Goal: Task Accomplishment & Management: Manage account settings

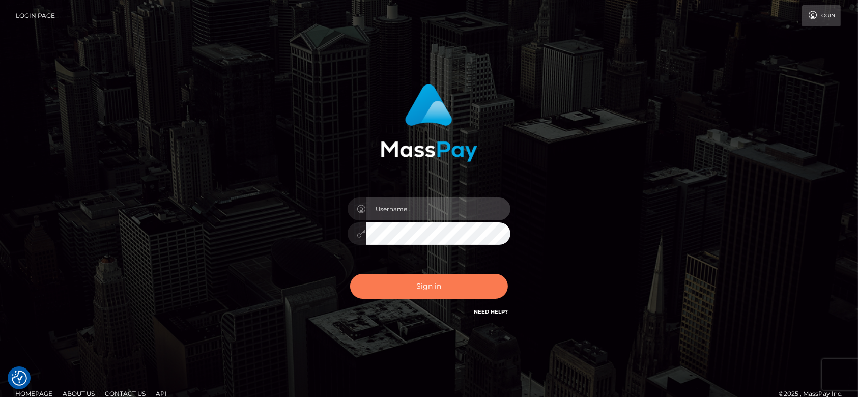
type input "fr.es"
click at [418, 286] on button "Sign in" at bounding box center [429, 286] width 158 height 25
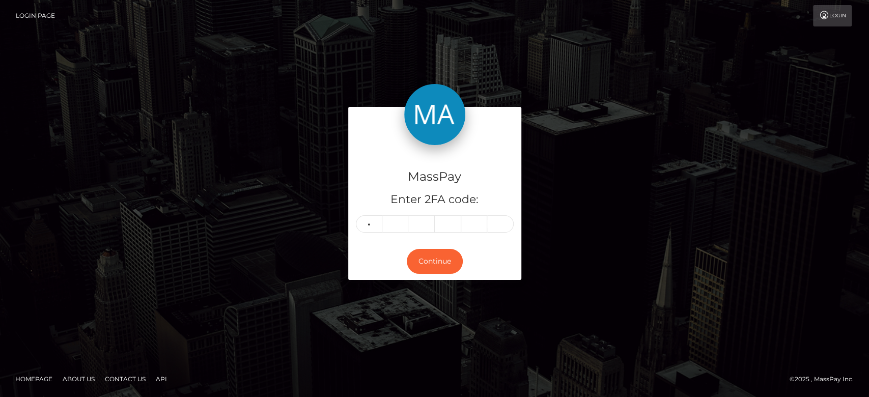
type input "9"
type input "1"
type input "5"
type input "6"
type input "8"
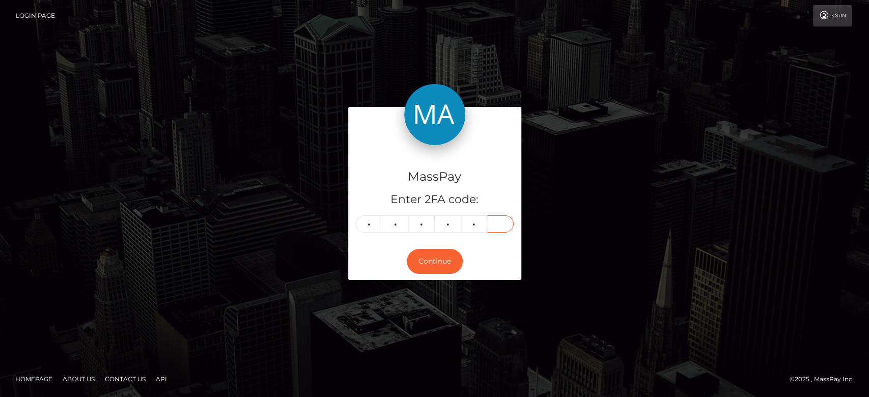
type input "8"
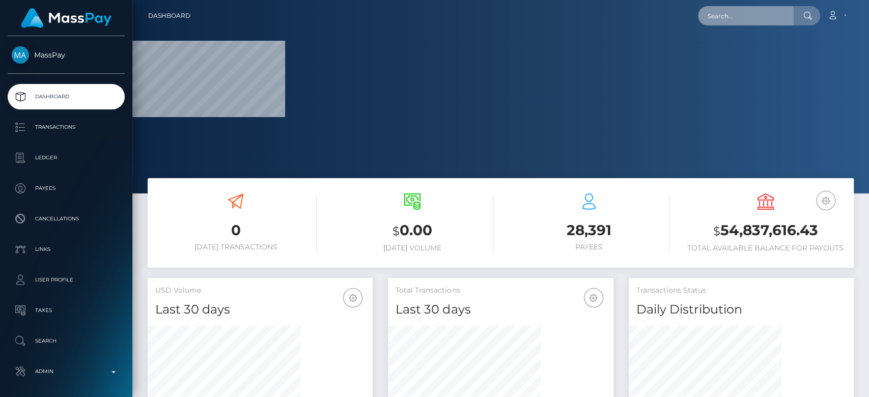
click at [727, 10] on input "text" at bounding box center [746, 15] width 96 height 19
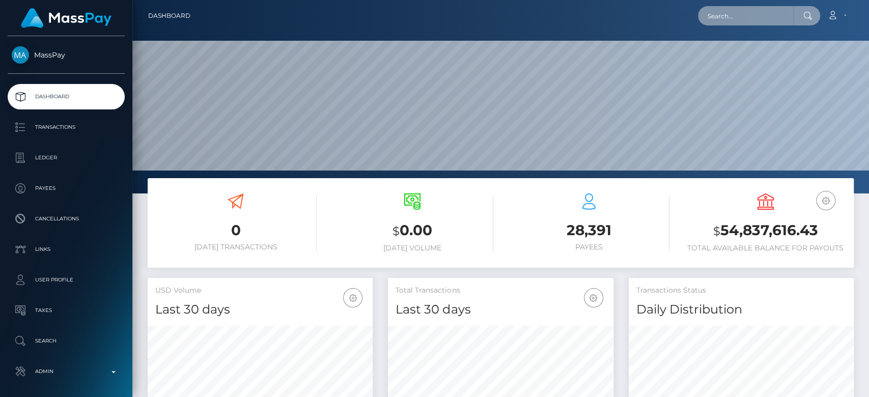
scroll to position [180, 225]
paste input "papadogg5948@gmail.com"
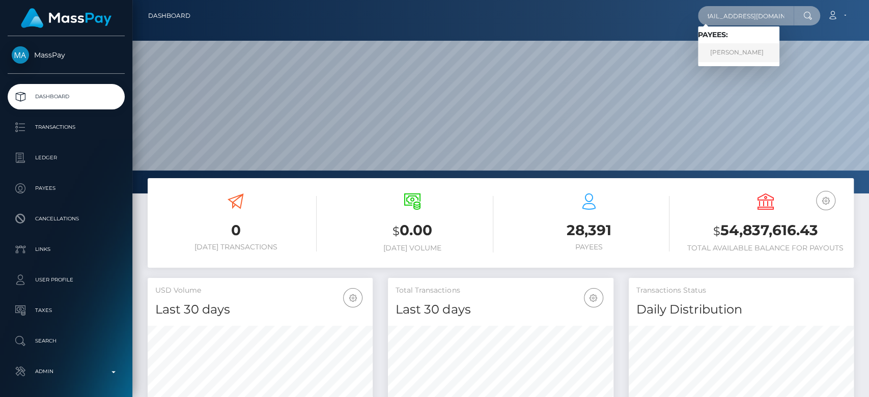
type input "papadogg5948@gmail.com"
click at [749, 50] on link "dimitris papastamatis" at bounding box center [738, 52] width 81 height 19
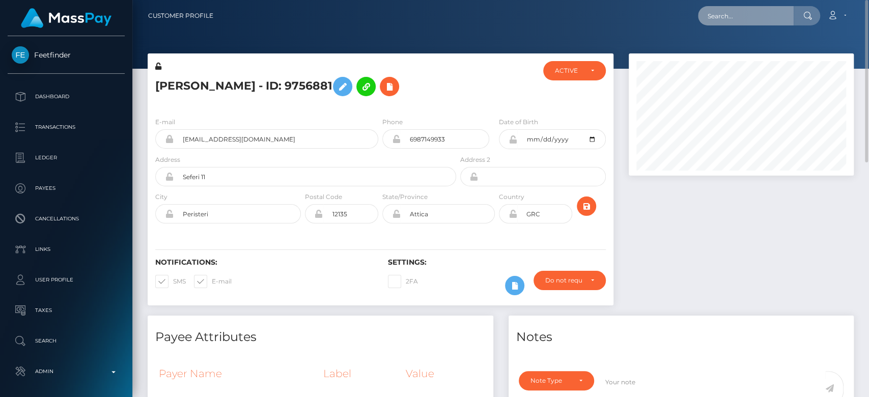
click at [728, 18] on input "text" at bounding box center [746, 15] width 96 height 19
paste input "[EMAIL_ADDRESS][DOMAIN_NAME]"
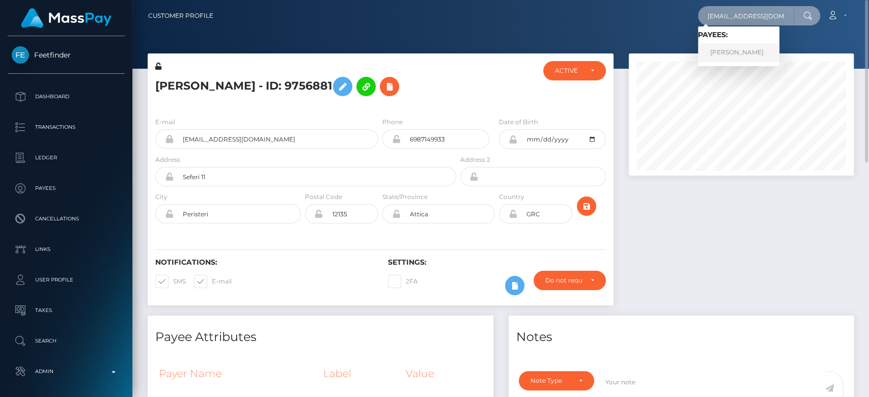
type input "wanwaran.k@psru.ac.th"
click at [742, 47] on link "WANWARAN KHANPAISAN" at bounding box center [738, 52] width 81 height 19
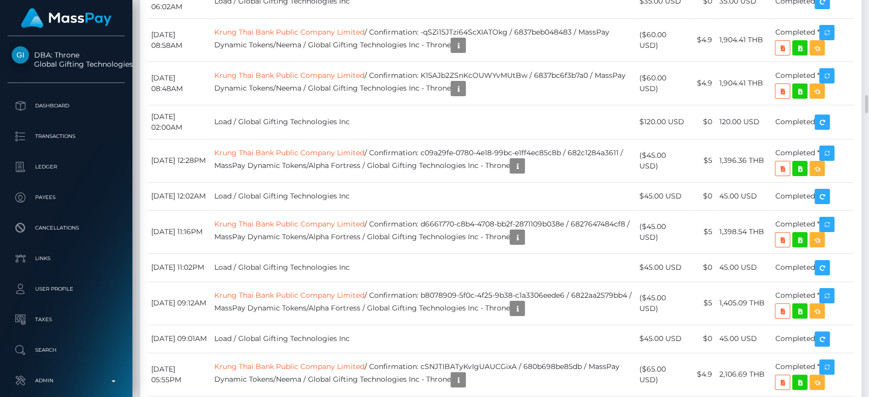
scroll to position [3366, 0]
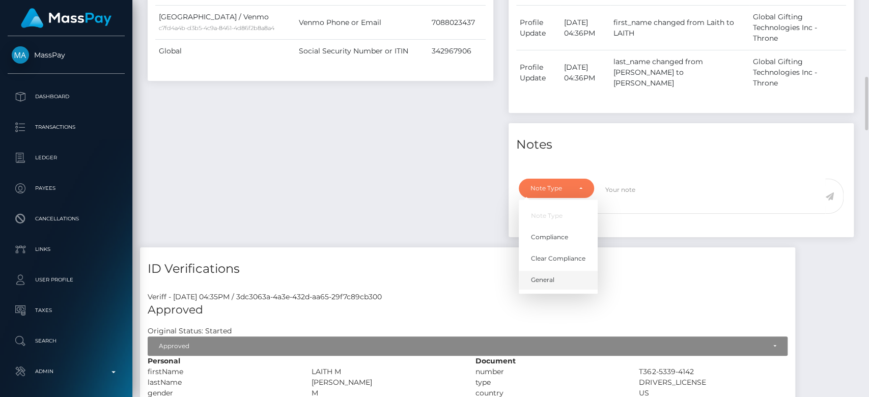
click at [558, 271] on link "General" at bounding box center [558, 280] width 79 height 19
select select "GENERAL"
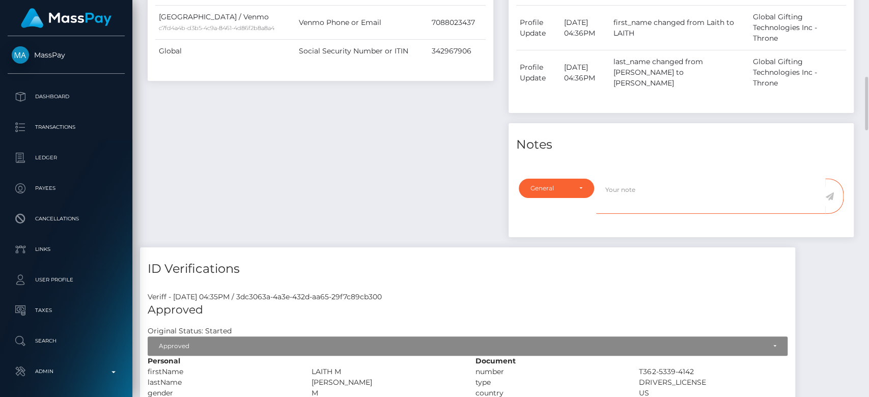
click at [664, 179] on textarea at bounding box center [710, 196] width 229 height 35
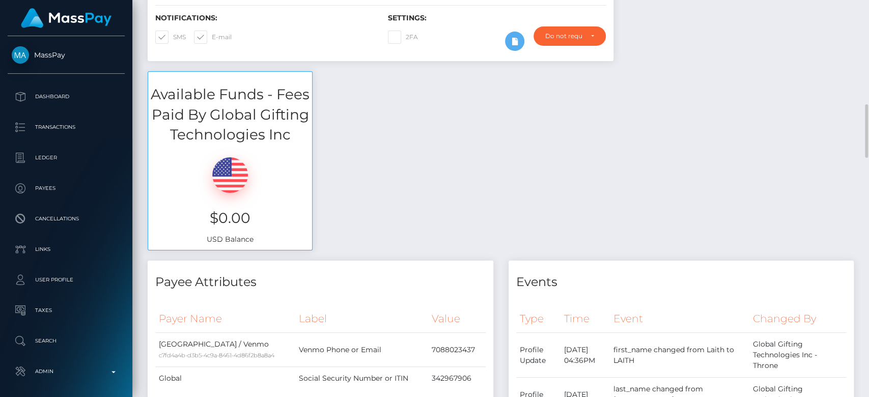
scroll to position [0, 0]
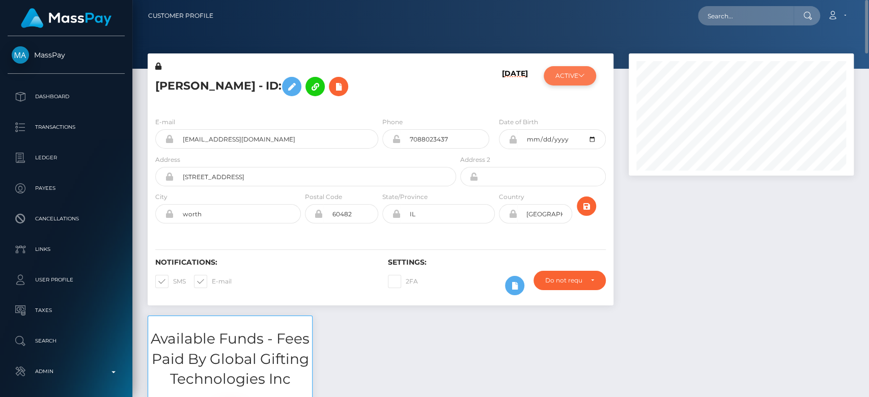
type textarea "CLOSED at [PERSON_NAME]'s request, as per ticket #132681"
click at [562, 80] on button "ACTIVE" at bounding box center [570, 75] width 52 height 19
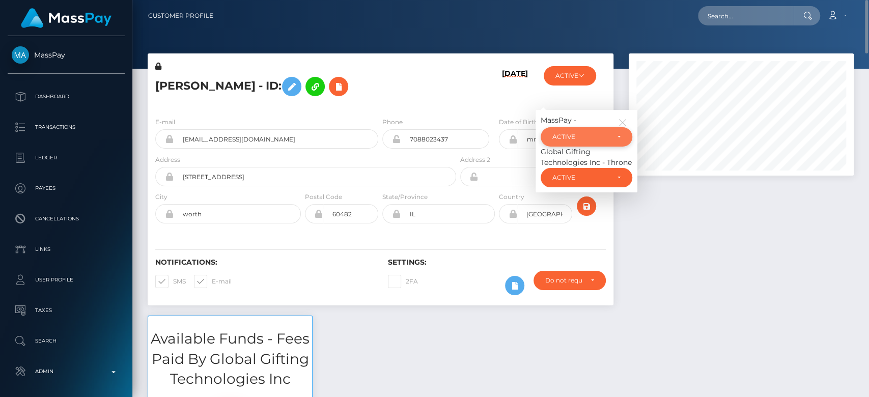
click at [571, 136] on div "ACTIVE" at bounding box center [580, 137] width 57 height 8
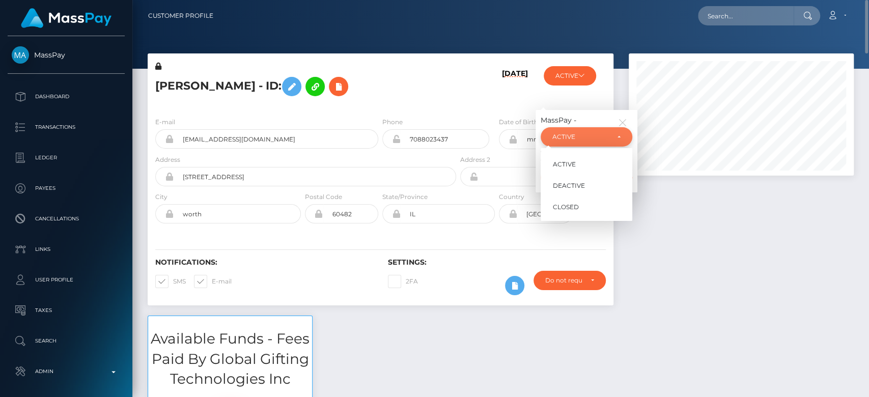
scroll to position [122, 225]
click at [571, 210] on span "CLOSED" at bounding box center [566, 207] width 26 height 9
select select "CLOSED"
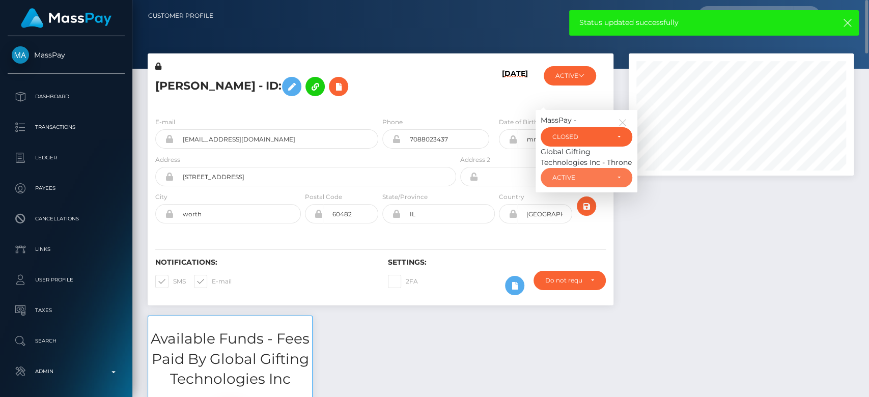
click at [622, 184] on div "ACTIVE" at bounding box center [587, 177] width 92 height 19
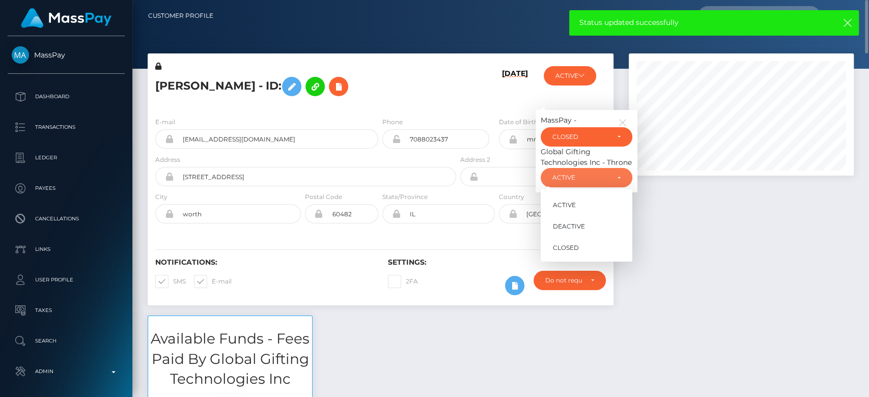
click at [622, 184] on div "ACTIVE" at bounding box center [587, 177] width 92 height 19
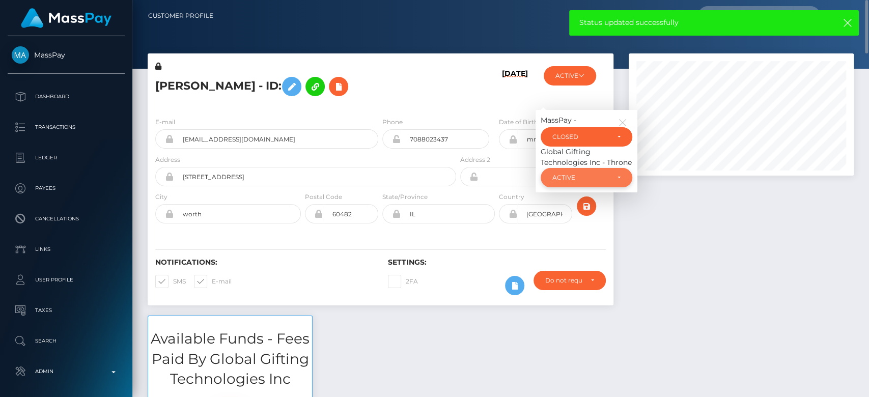
click at [587, 181] on div "ACTIVE" at bounding box center [580, 178] width 57 height 8
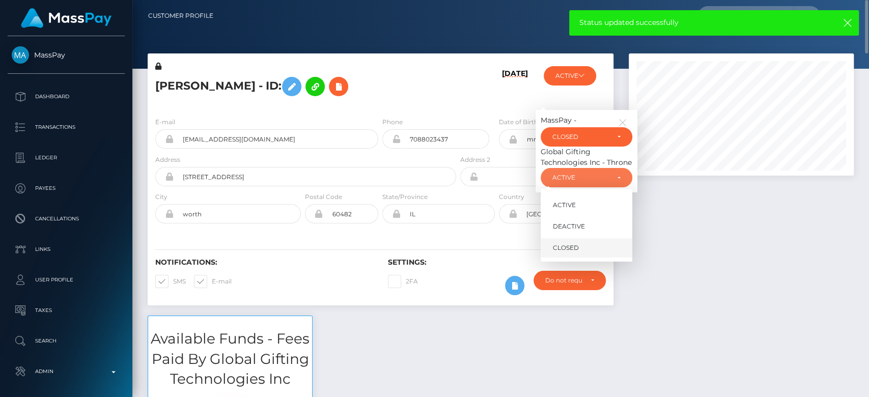
click at [574, 250] on span "CLOSED" at bounding box center [566, 247] width 26 height 9
select select "CLOSED"
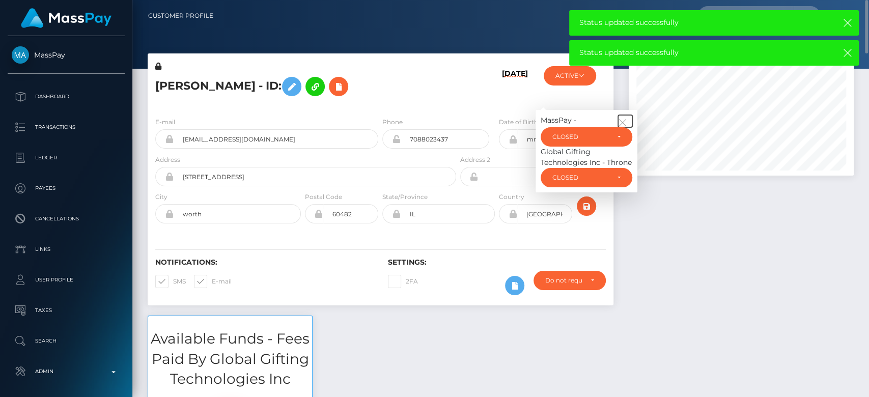
click at [623, 121] on icon "button" at bounding box center [622, 122] width 9 height 9
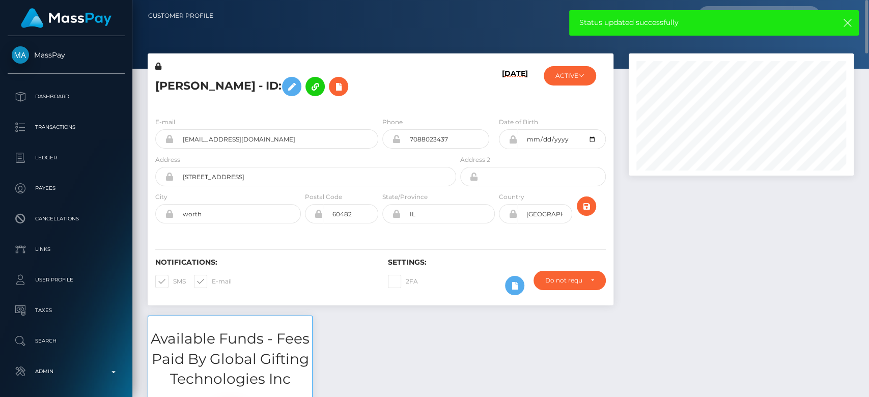
click at [212, 277] on span at bounding box center [212, 281] width 0 height 8
click at [212, 277] on input "E-mail" at bounding box center [215, 278] width 7 height 7
checkbox input "false"
click at [173, 278] on span at bounding box center [173, 281] width 0 height 8
click at [173, 278] on input "SMS" at bounding box center [176, 278] width 7 height 7
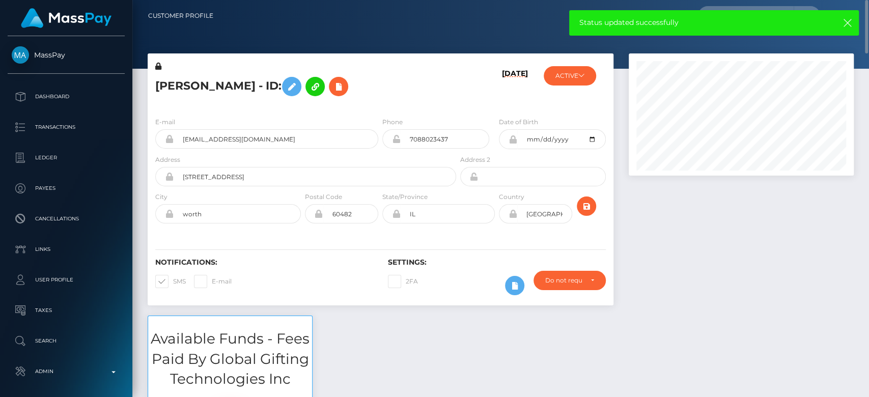
checkbox input "false"
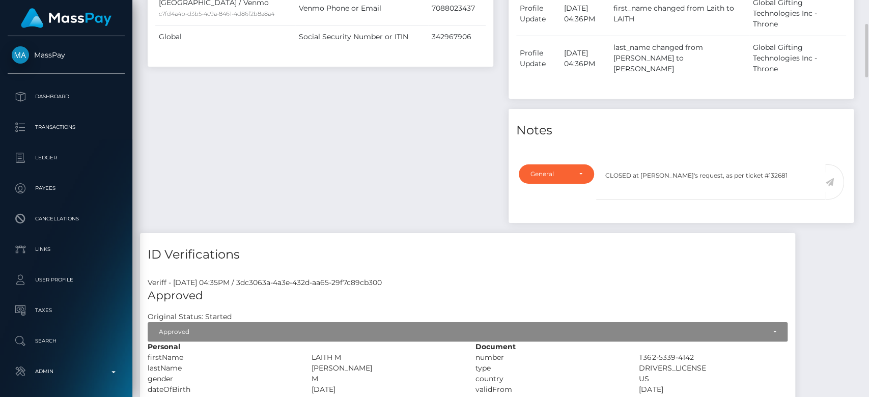
scroll to position [531, 0]
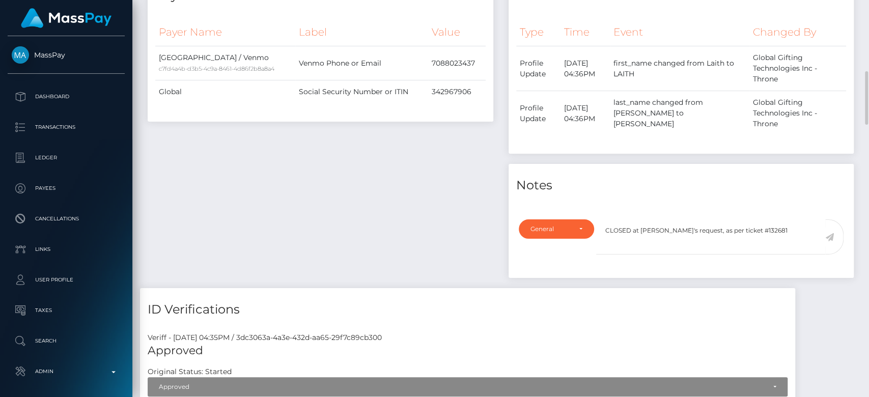
click at [830, 233] on icon at bounding box center [829, 237] width 9 height 8
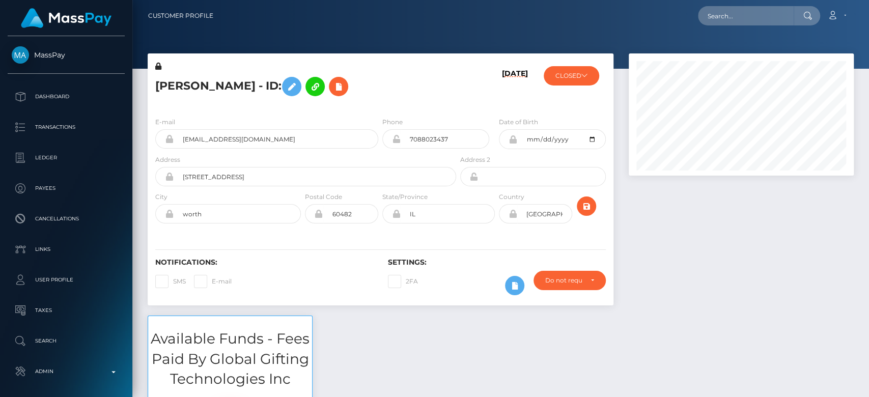
scroll to position [122, 225]
click at [765, 244] on div at bounding box center [741, 184] width 240 height 262
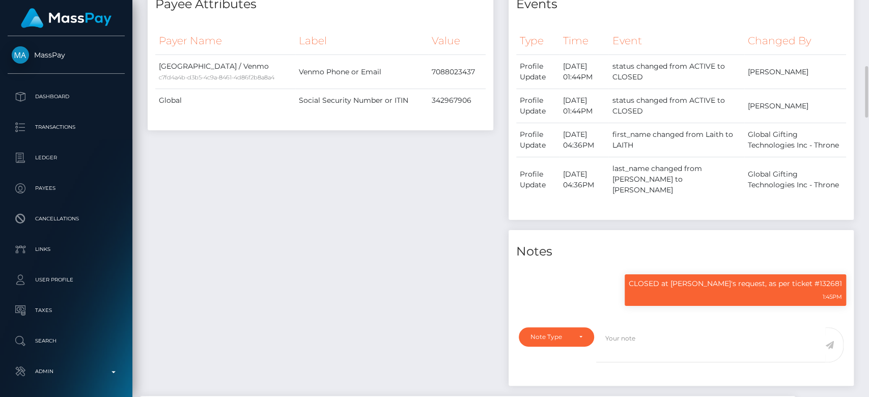
scroll to position [0, 0]
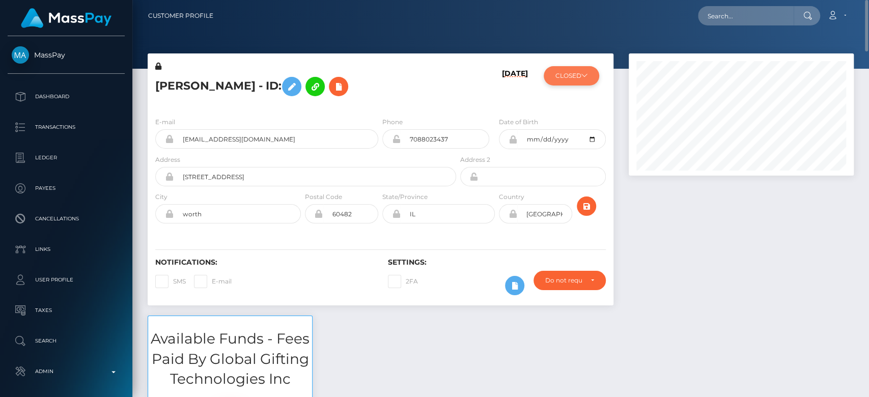
click at [565, 78] on button "CLOSED" at bounding box center [571, 75] width 55 height 19
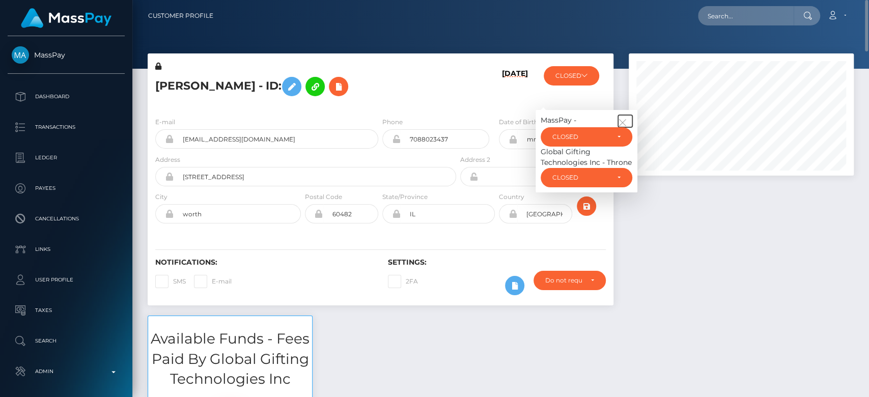
click at [626, 122] on icon "button" at bounding box center [622, 122] width 9 height 9
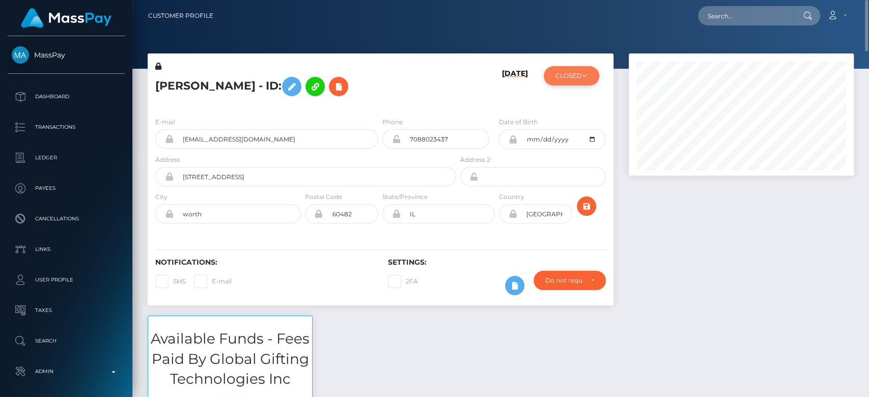
click at [578, 84] on button "CLOSED" at bounding box center [571, 75] width 55 height 19
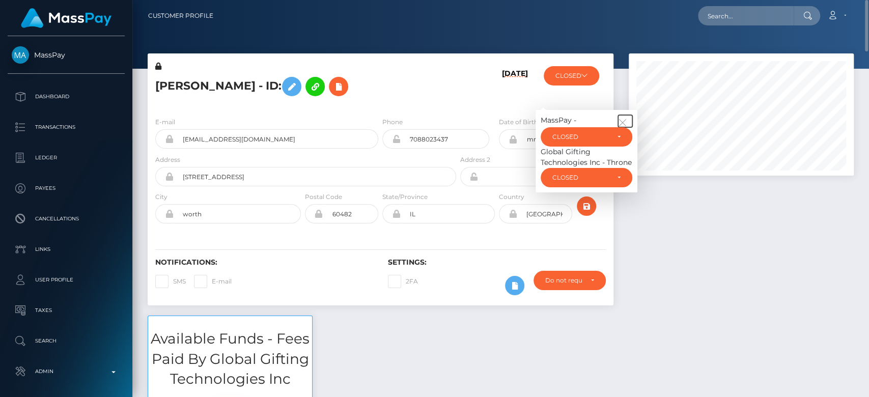
click at [622, 121] on icon "button" at bounding box center [622, 122] width 9 height 9
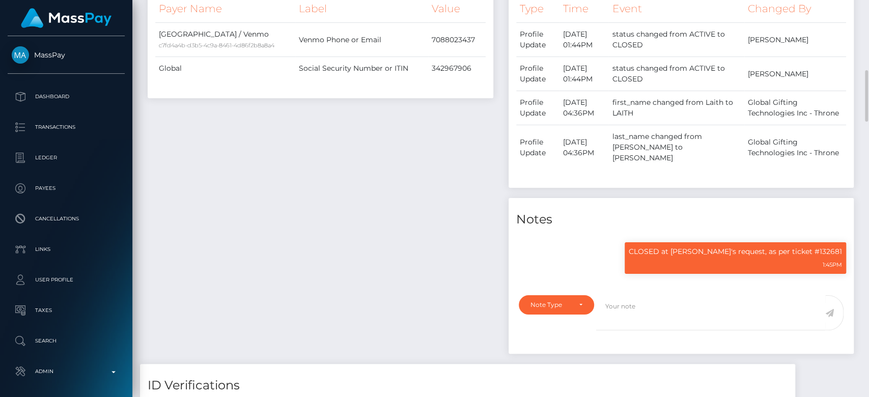
scroll to position [555, 0]
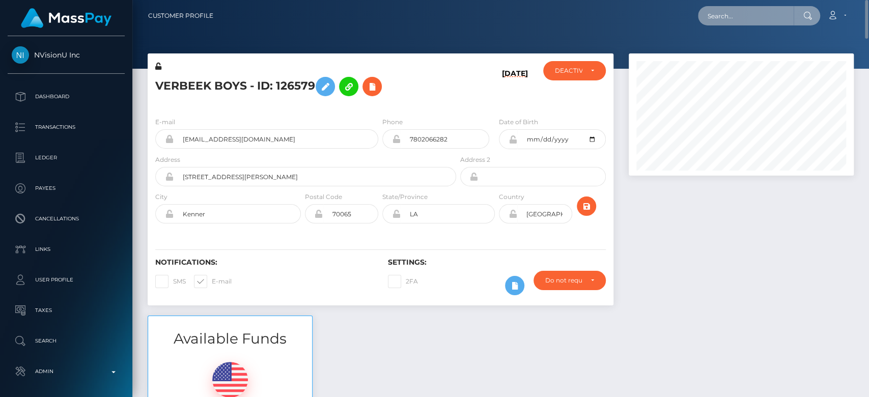
click at [757, 14] on input "text" at bounding box center [746, 15] width 96 height 19
paste input "[EMAIL_ADDRESS][DOMAIN_NAME]"
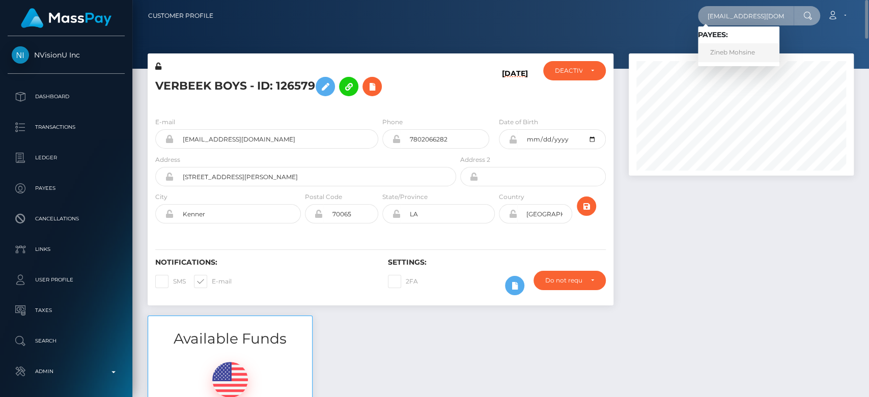
type input "[EMAIL_ADDRESS][DOMAIN_NAME]"
click at [746, 50] on link "Zineb Mohsine" at bounding box center [738, 52] width 81 height 19
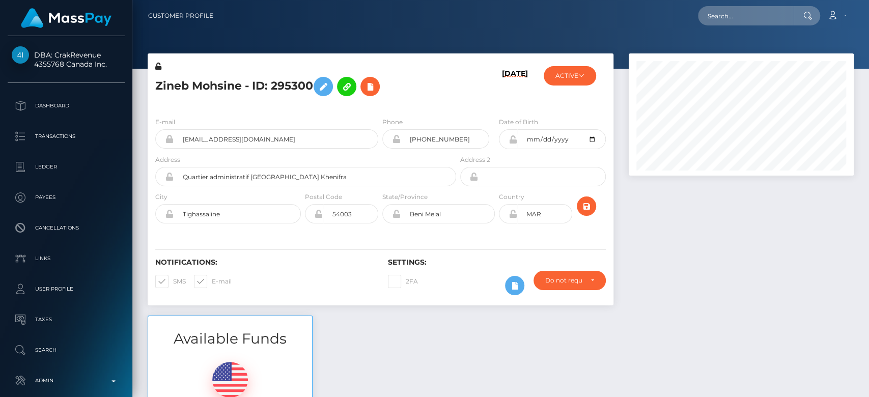
scroll to position [122, 225]
click at [726, 24] on input "text" at bounding box center [746, 15] width 96 height 19
paste input "[EMAIL_ADDRESS][PERSON_NAME][DOMAIN_NAME]"
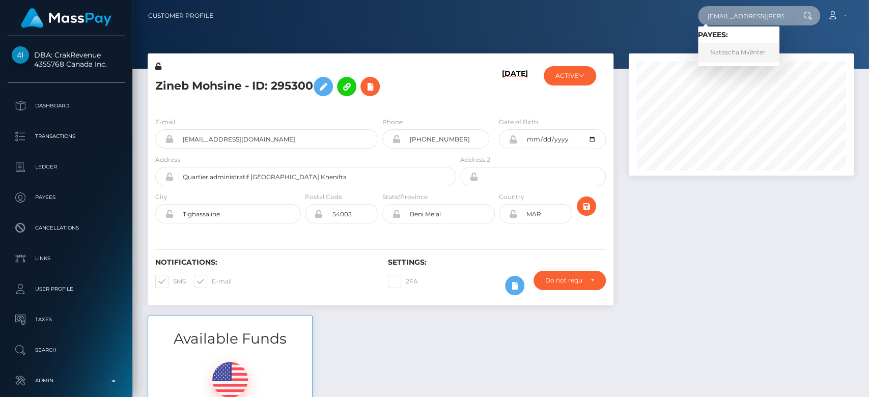
type input "[EMAIL_ADDRESS][PERSON_NAME][DOMAIN_NAME]"
click at [742, 54] on link "Natascha M√∂nter" at bounding box center [738, 52] width 81 height 19
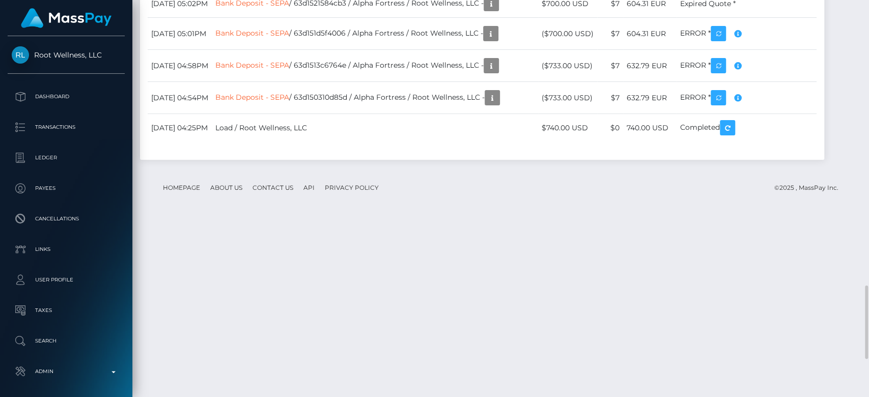
scroll to position [122, 225]
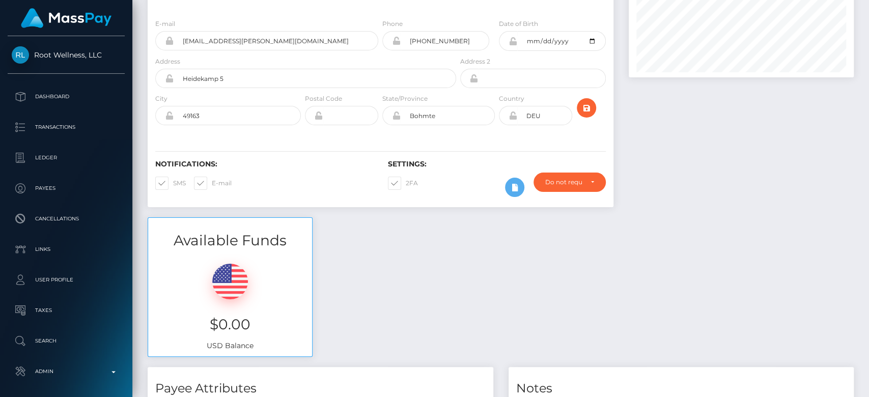
scroll to position [0, 0]
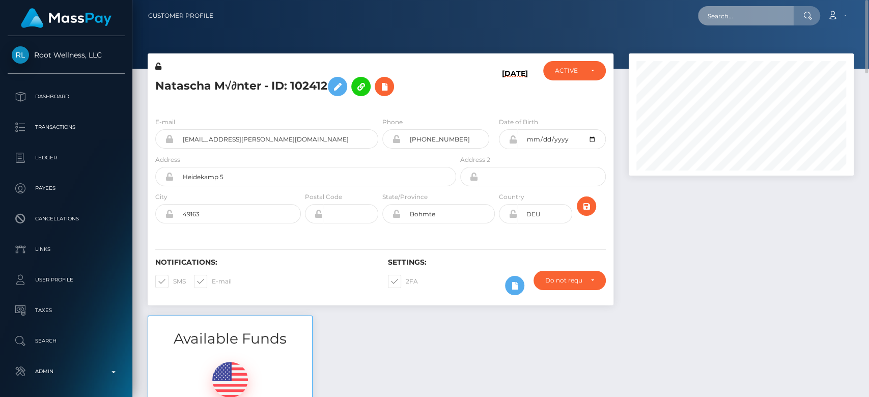
click at [728, 11] on input "text" at bounding box center [746, 15] width 96 height 19
paste input "[EMAIL_ADDRESS][DOMAIN_NAME]"
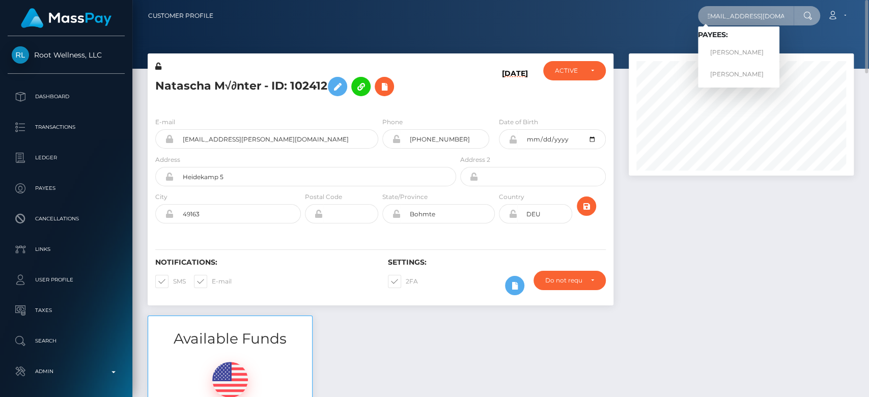
type input "[EMAIL_ADDRESS][DOMAIN_NAME]"
click at [760, 48] on link "[PERSON_NAME]" at bounding box center [738, 52] width 81 height 19
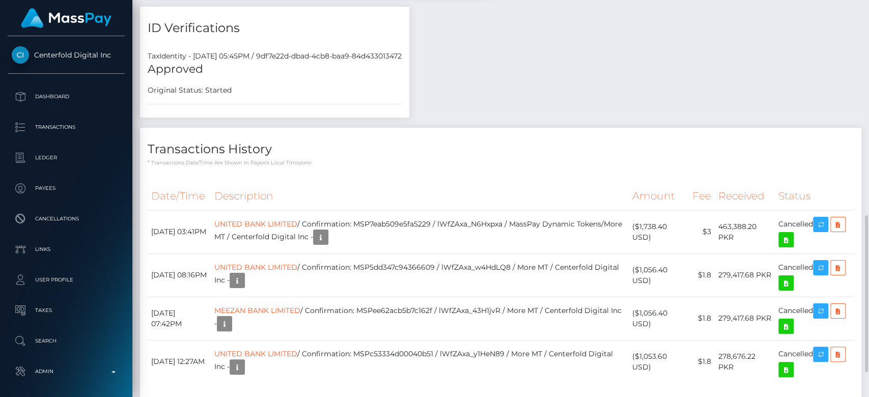
scroll to position [122, 225]
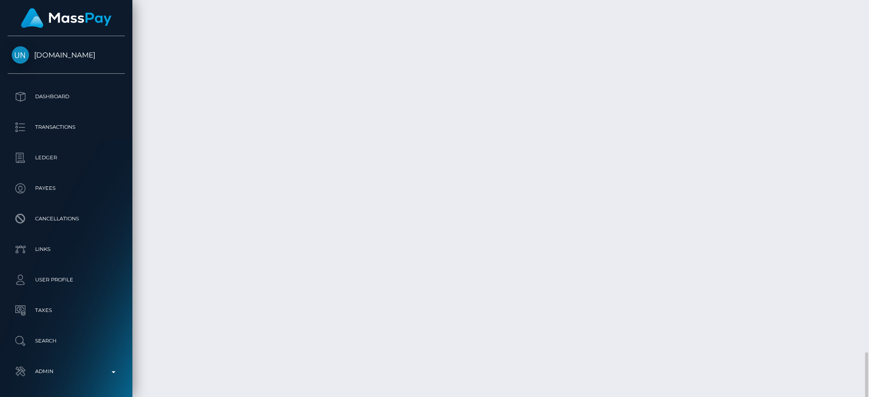
scroll to position [3001, 0]
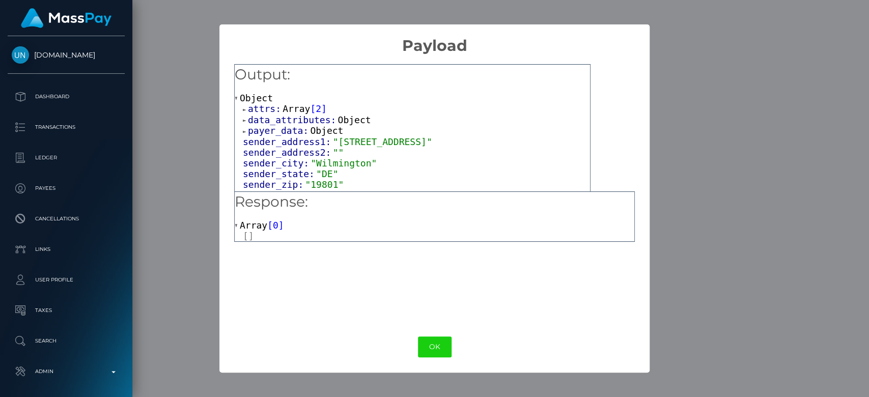
click at [169, 159] on div "× Payload Output: Object attrs: Array [ 2 ] data_attributes: Object payer_data:…" at bounding box center [434, 198] width 869 height 397
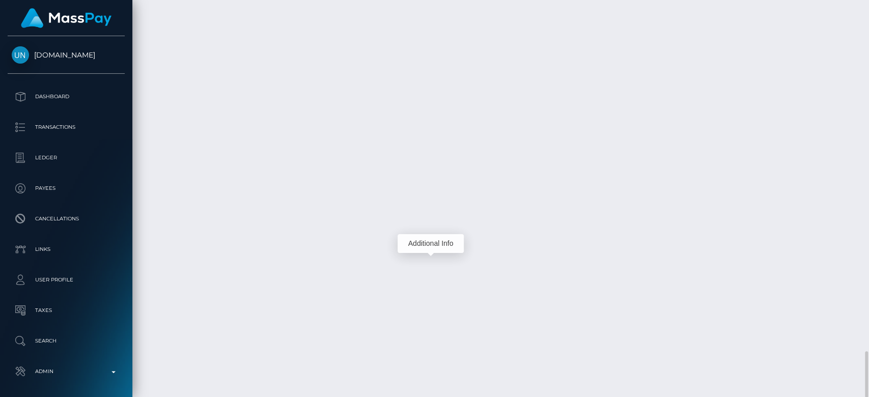
scroll to position [122, 225]
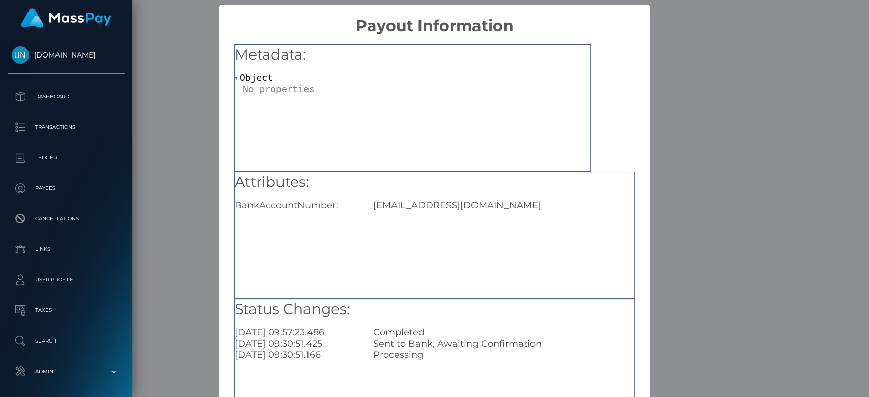
click at [736, 272] on div "× Payout Information Metadata: Object Attributes: BankAccountNumber: salinasnev…" at bounding box center [434, 198] width 869 height 397
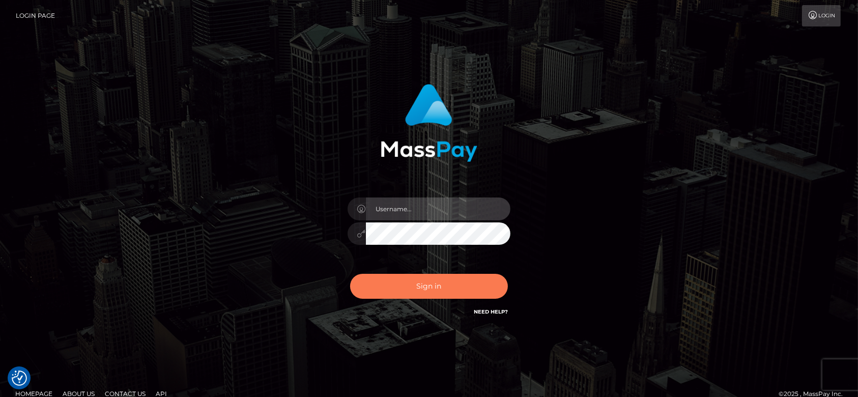
type input "[DOMAIN_NAME]"
click at [444, 283] on button "Sign in" at bounding box center [429, 286] width 158 height 25
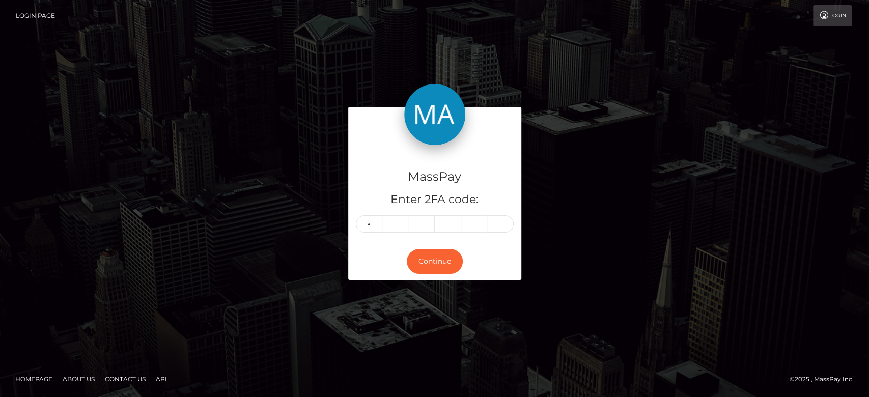
type input "7"
type input "8"
type input "3"
type input "0"
type input "7"
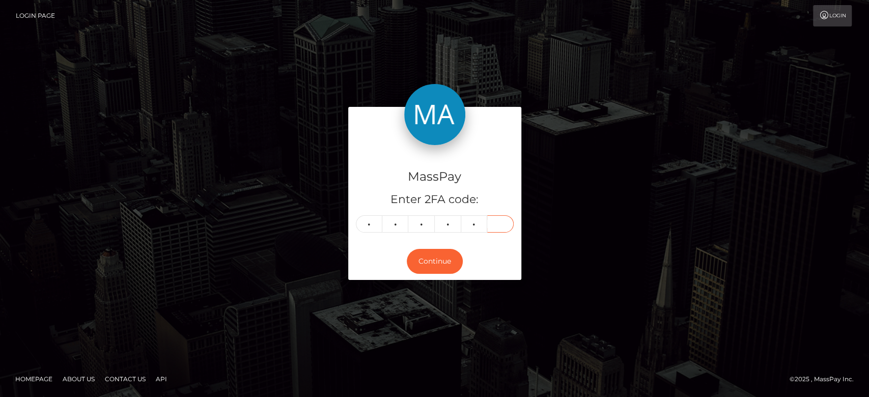
type input "1"
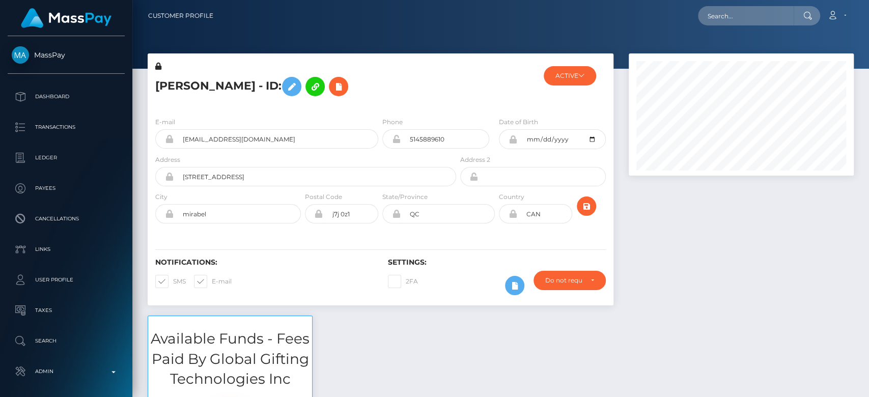
scroll to position [122, 225]
click at [735, 266] on div at bounding box center [741, 184] width 240 height 262
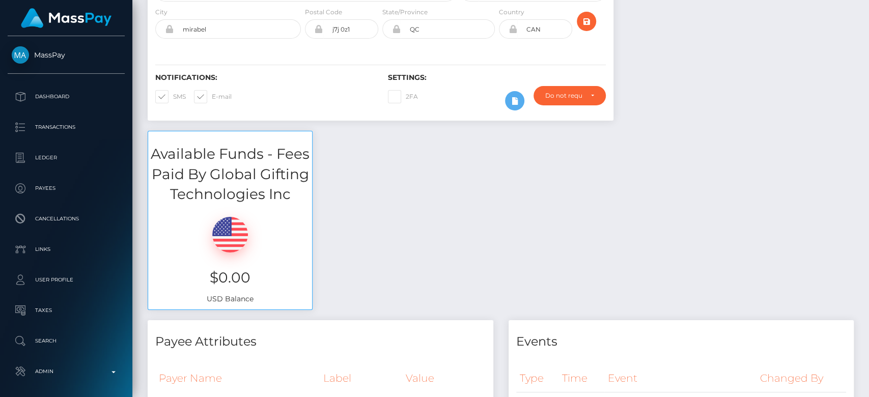
scroll to position [0, 0]
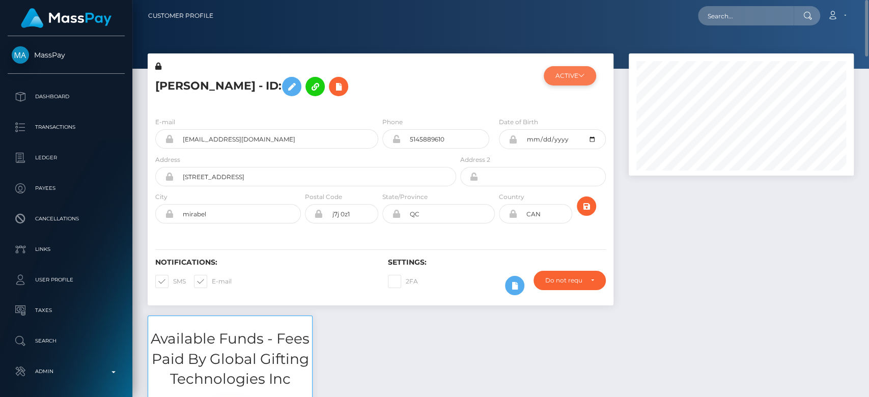
click at [579, 75] on icon at bounding box center [581, 75] width 6 height 6
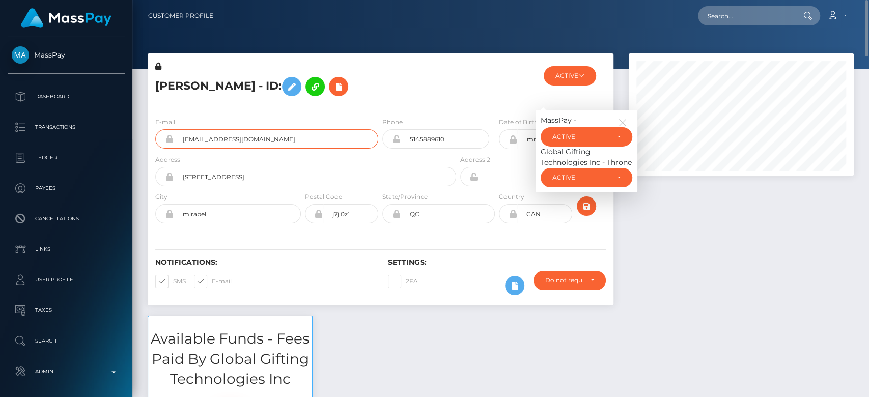
drag, startPoint x: 308, startPoint y: 135, endPoint x: 182, endPoint y: 138, distance: 126.8
click at [182, 138] on input "[EMAIL_ADDRESS][DOMAIN_NAME]" at bounding box center [276, 138] width 205 height 19
click at [726, 6] on div "Loading... Loading... Account Edit Profile Logout" at bounding box center [537, 15] width 632 height 21
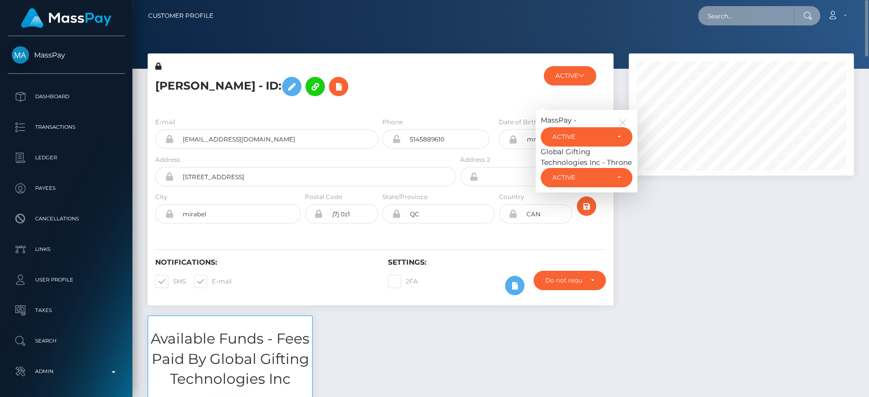
click at [730, 6] on input "text" at bounding box center [746, 15] width 96 height 19
paste input "[EMAIL_ADDRESS][DOMAIN_NAME]"
click at [746, 15] on input "[EMAIL_ADDRESS][DOMAIN_NAME]" at bounding box center [746, 15] width 96 height 19
type input "[EMAIL_ADDRESS][DOMAIN_NAME]"
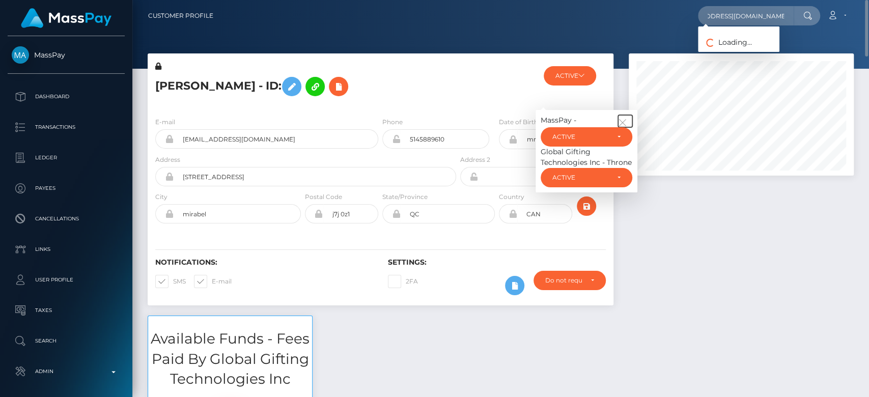
click at [622, 121] on icon "button" at bounding box center [622, 122] width 9 height 9
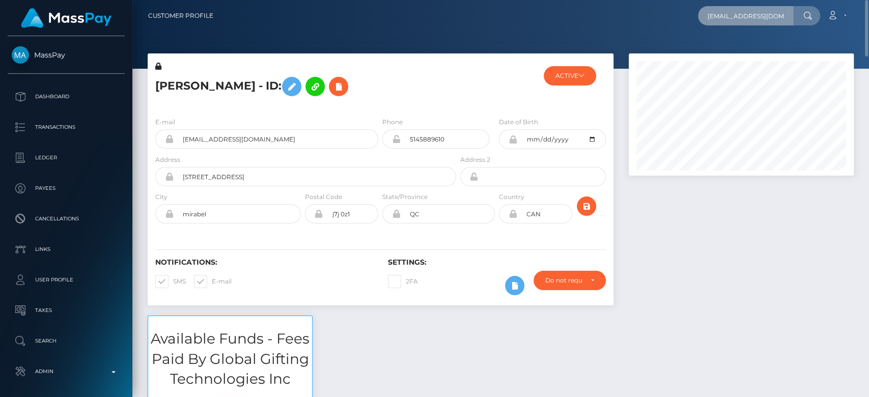
click at [738, 21] on input "underdogaccessories0@gmail.com" at bounding box center [746, 15] width 96 height 19
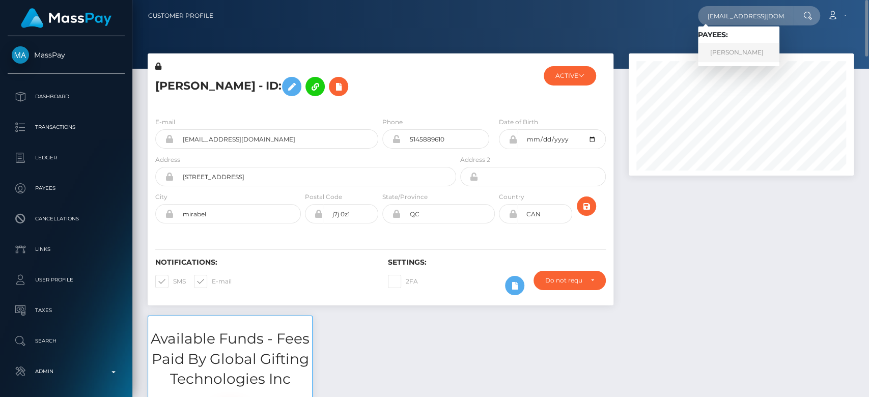
click at [745, 43] on link "JORDANNE LALONDE" at bounding box center [738, 52] width 81 height 19
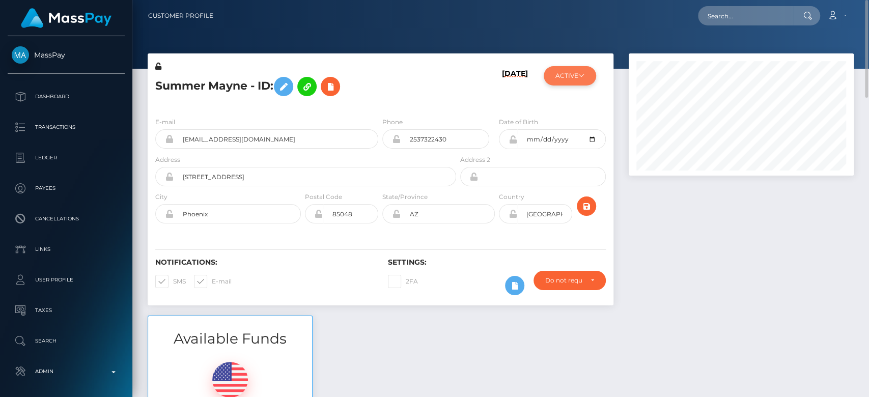
click at [558, 77] on button "ACTIVE" at bounding box center [570, 75] width 52 height 19
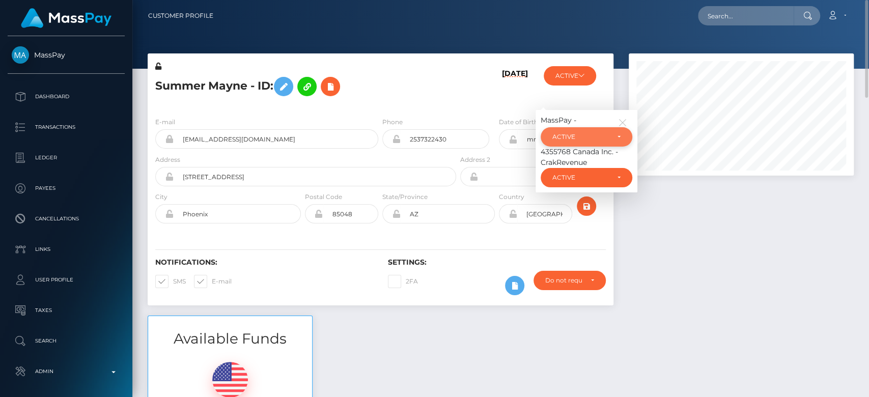
click at [563, 136] on div "ACTIVE" at bounding box center [580, 137] width 57 height 8
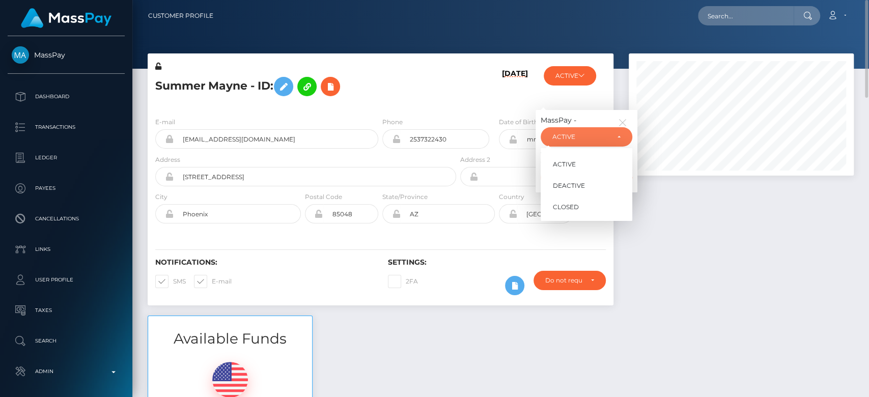
scroll to position [122, 225]
click at [567, 207] on span "CLOSED" at bounding box center [566, 207] width 26 height 9
select select "CLOSED"
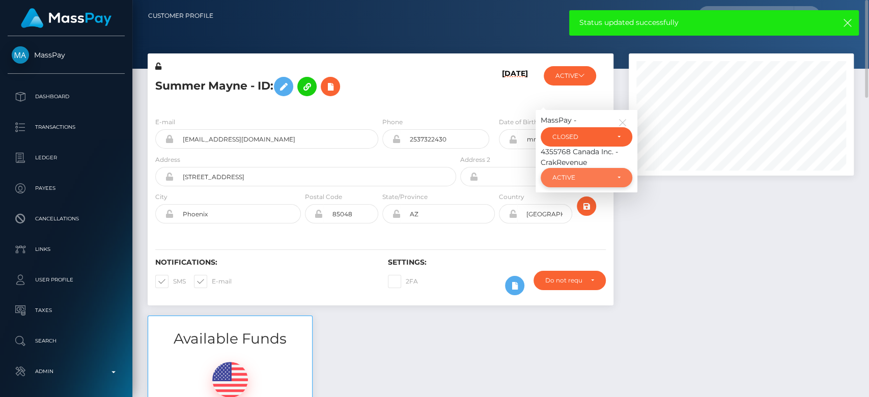
click at [599, 182] on div "ACTIVE" at bounding box center [587, 177] width 92 height 19
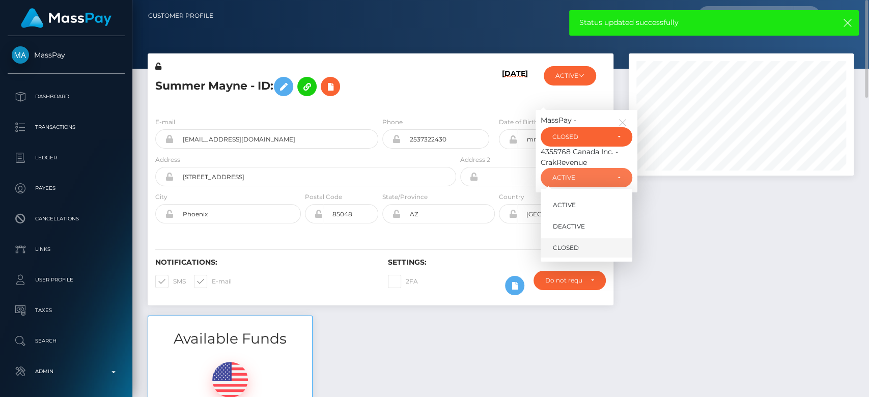
click at [571, 244] on span "CLOSED" at bounding box center [566, 247] width 26 height 9
select select "CLOSED"
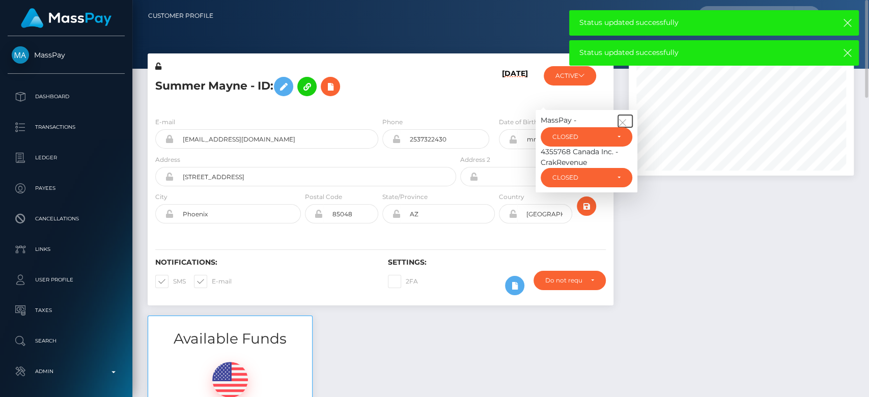
click at [622, 121] on icon "button" at bounding box center [622, 122] width 9 height 9
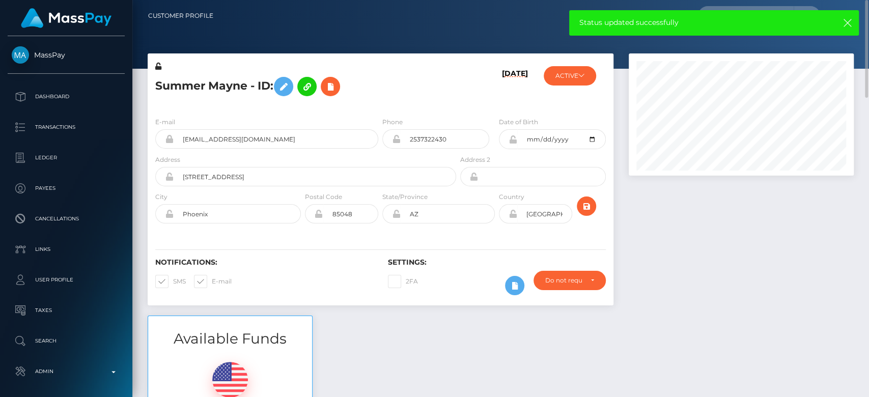
click at [173, 277] on span at bounding box center [173, 281] width 0 height 8
click at [173, 276] on input "SMS" at bounding box center [176, 278] width 7 height 7
checkbox input "false"
drag, startPoint x: 156, startPoint y: 276, endPoint x: 324, endPoint y: 288, distance: 168.9
click at [199, 281] on div "Notifications: SMS E-mail" at bounding box center [264, 279] width 233 height 42
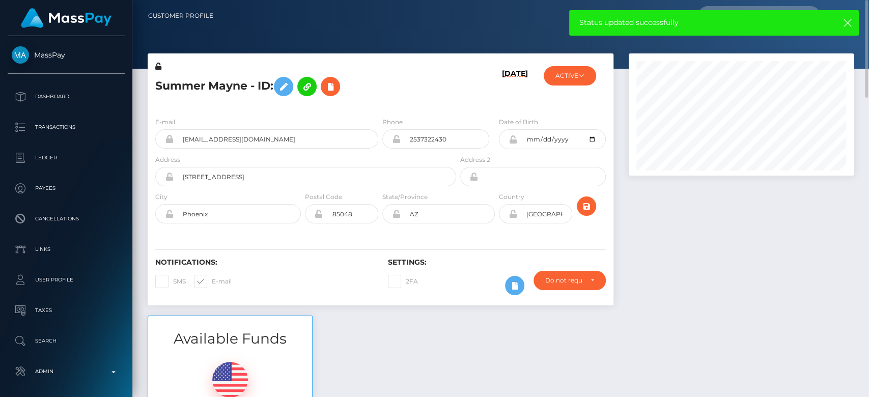
click at [212, 281] on span at bounding box center [212, 281] width 0 height 8
click at [212, 281] on input "E-mail" at bounding box center [215, 278] width 7 height 7
checkbox input "false"
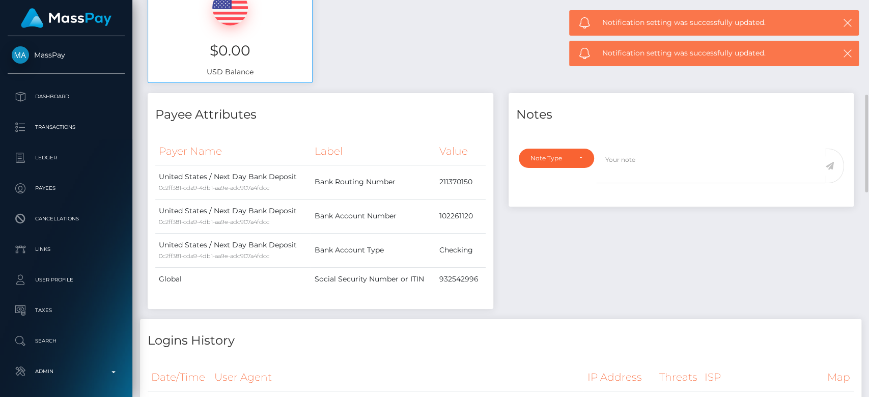
scroll to position [372, 0]
click at [579, 159] on div "Note Type" at bounding box center [556, 159] width 52 height 8
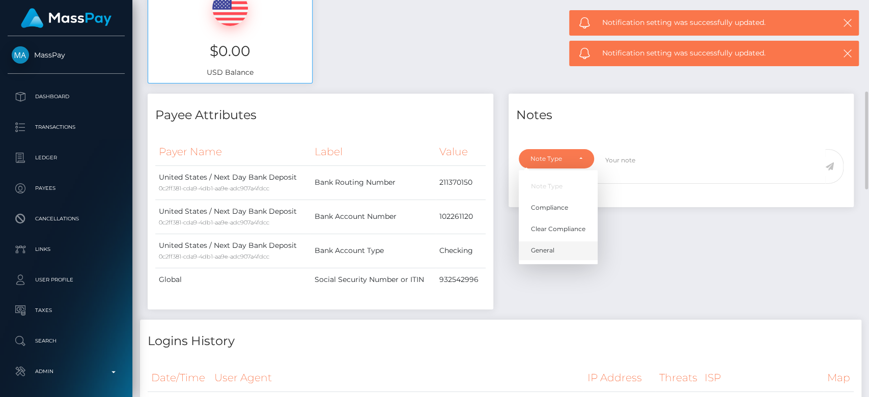
click at [558, 246] on link "General" at bounding box center [558, 250] width 79 height 19
select select "GENERAL"
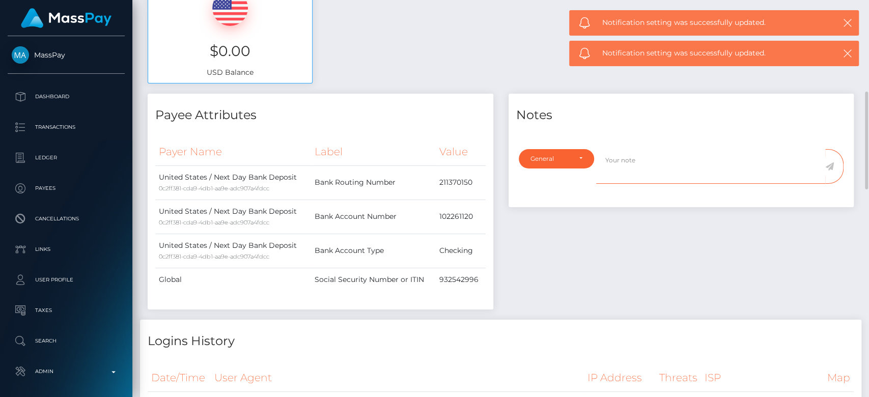
click at [635, 168] on textarea at bounding box center [710, 166] width 229 height 35
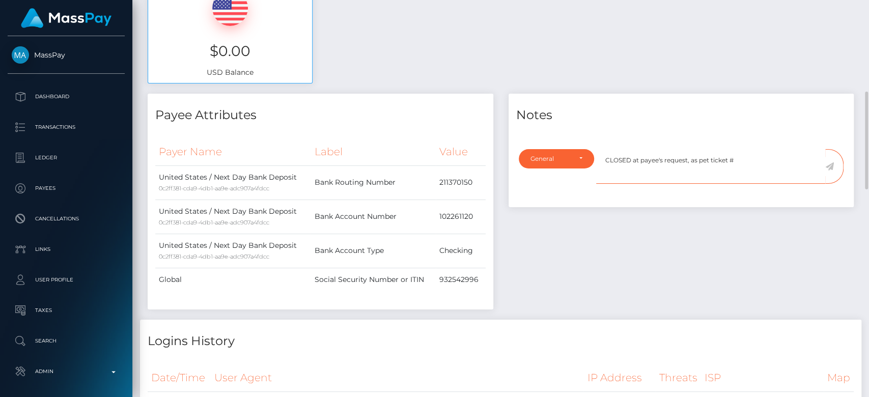
click at [708, 158] on textarea "CLOSED at payee's request, as pet ticket #" at bounding box center [710, 166] width 229 height 35
click at [741, 158] on textarea "CLOSED at payee's request, as per ticket #" at bounding box center [710, 166] width 229 height 35
type textarea "CLOSED at payee's request, as per ticket #132331"
click at [833, 165] on icon at bounding box center [829, 166] width 9 height 8
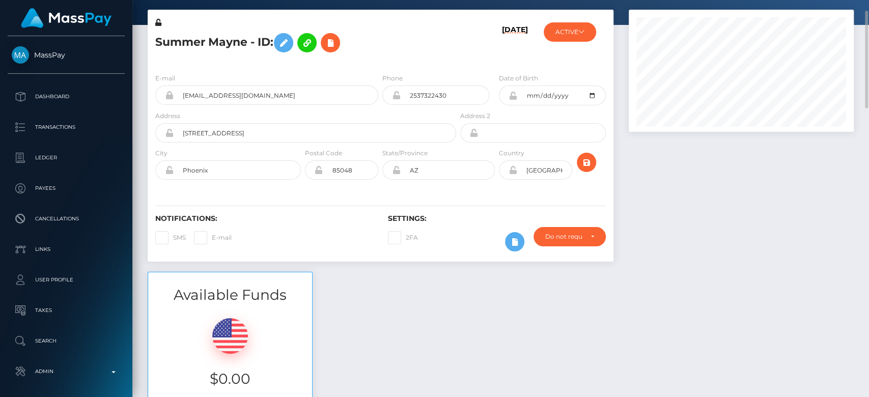
scroll to position [45, 0]
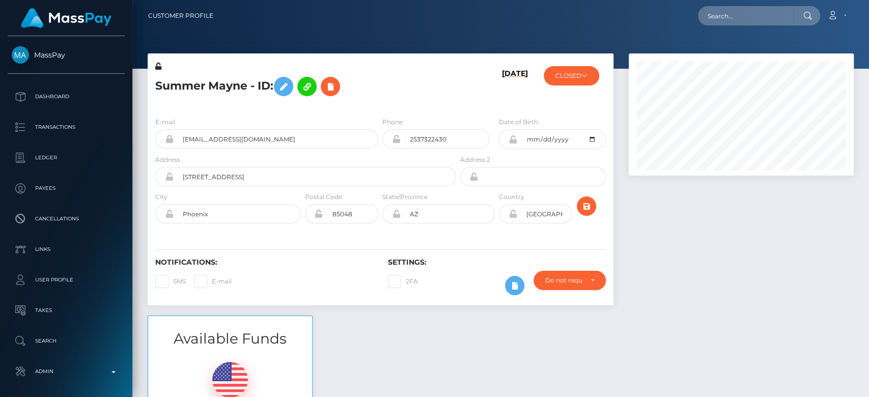
scroll to position [122, 225]
click at [582, 75] on icon at bounding box center [584, 75] width 6 height 6
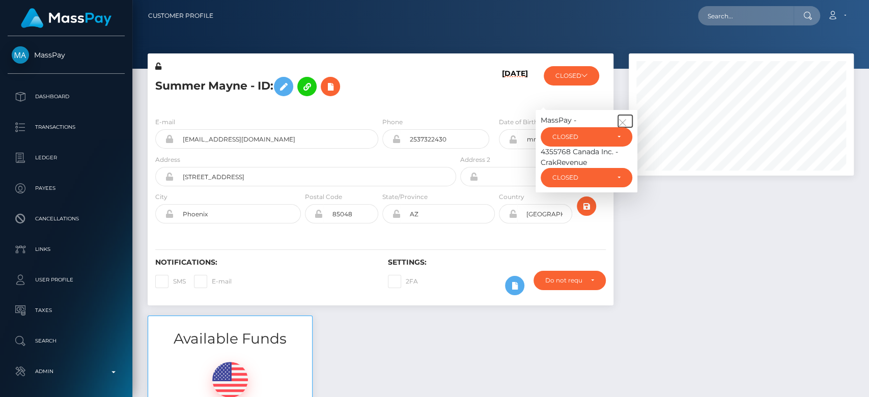
click at [625, 121] on icon "button" at bounding box center [622, 122] width 9 height 9
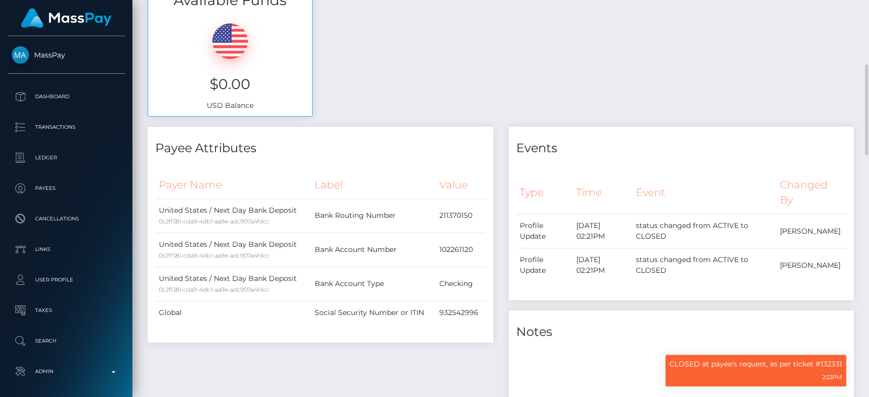
scroll to position [348, 0]
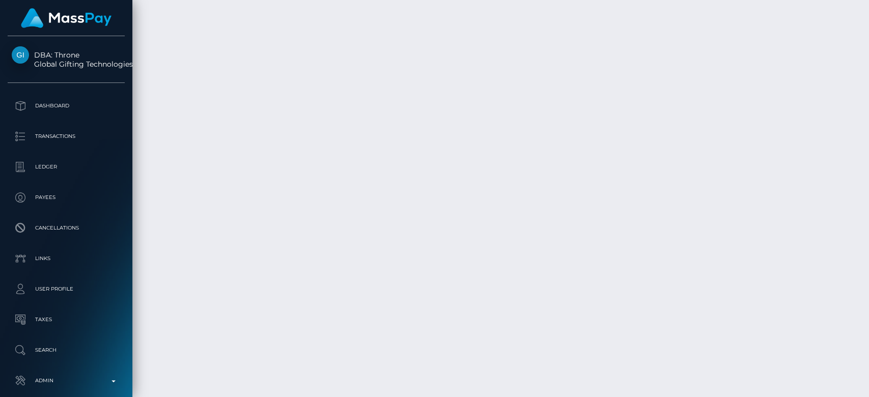
scroll to position [3112, 0]
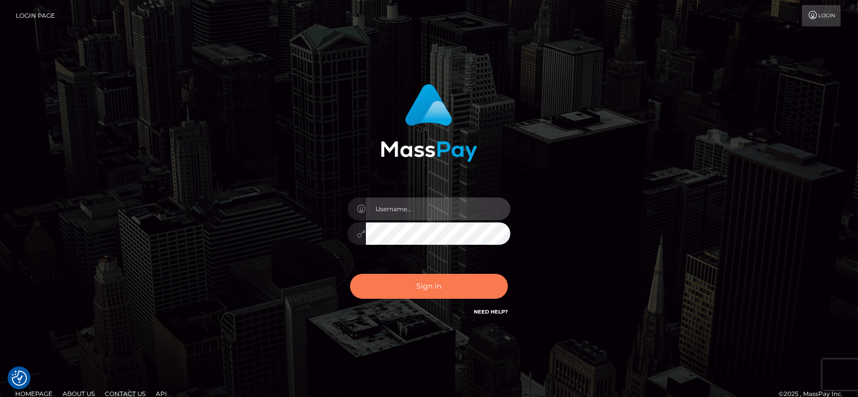
type input "[DOMAIN_NAME]"
click at [426, 287] on button "Sign in" at bounding box center [429, 286] width 158 height 25
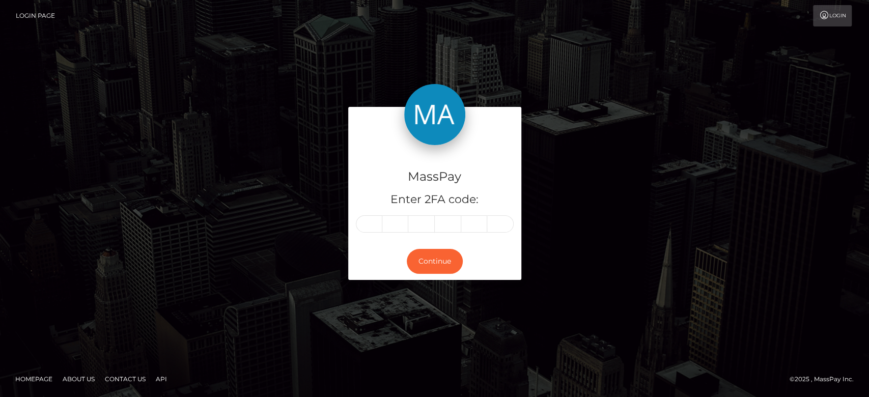
click at [573, 186] on div "MassPay Enter 2FA code: Continue" at bounding box center [435, 198] width 580 height 183
click at [371, 219] on input "text" at bounding box center [369, 223] width 26 height 17
type input "3"
type input "0"
type input "7"
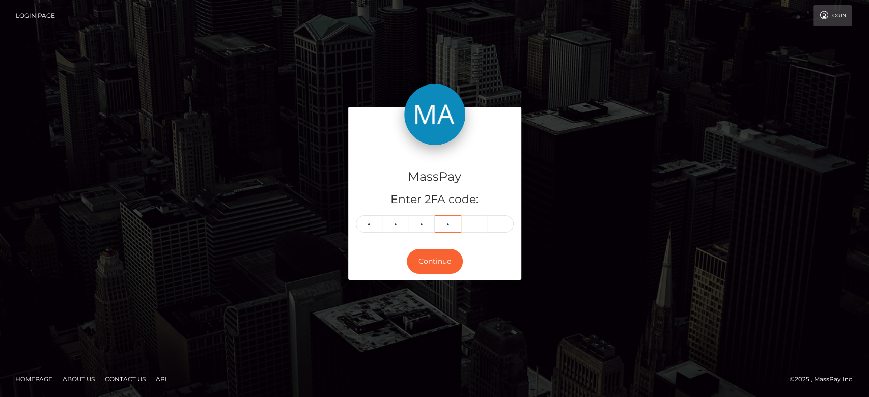
type input "7"
type input "3"
type input "0"
type input "7"
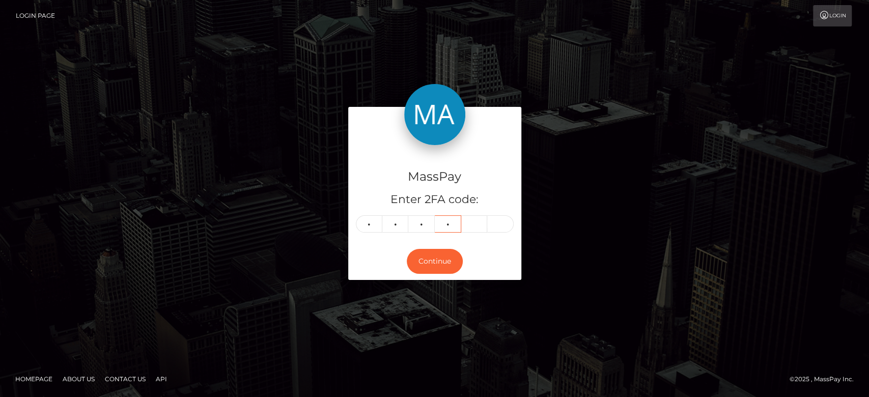
type input "7"
type input "3"
type input "6"
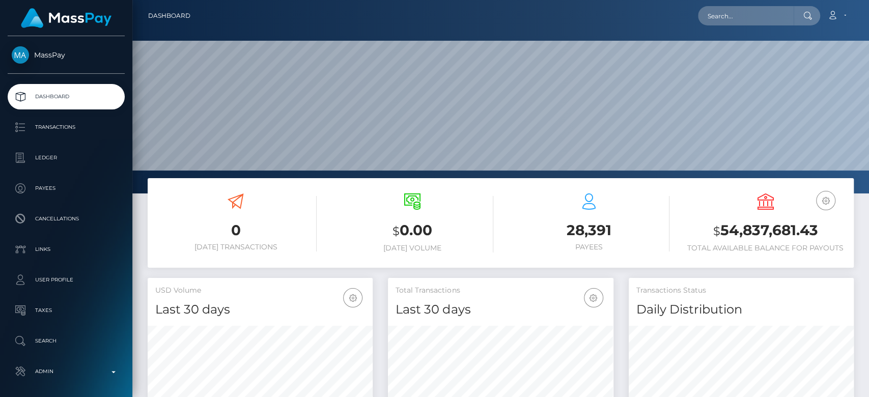
scroll to position [180, 225]
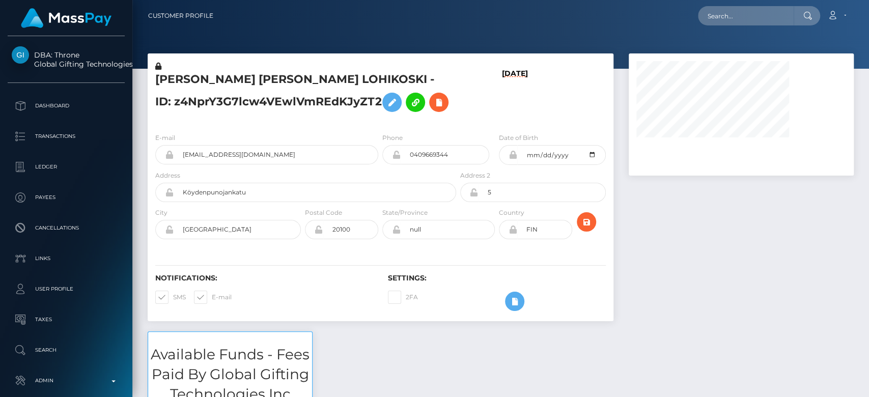
click at [725, 238] on div at bounding box center [741, 192] width 240 height 278
